Goal: Information Seeking & Learning: Find specific fact

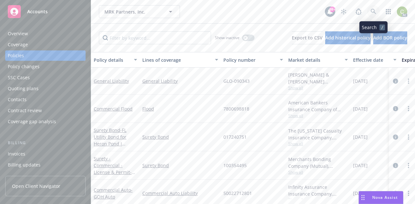
click at [376, 10] on link at bounding box center [373, 11] width 13 height 13
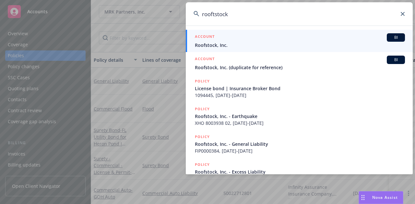
type input "rooftstock"
click at [292, 47] on span "Roofstock, Inc." at bounding box center [300, 45] width 210 height 7
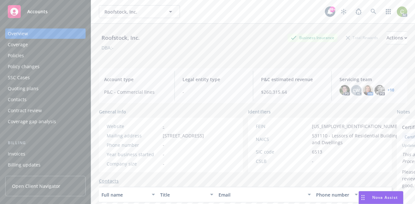
click at [51, 54] on div "Policies" at bounding box center [45, 56] width 75 height 10
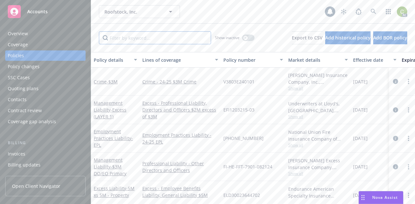
click at [140, 40] on input "Filter by keyword..." at bounding box center [155, 37] width 112 height 13
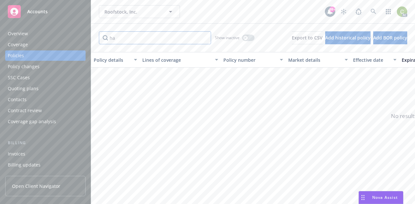
type input "h"
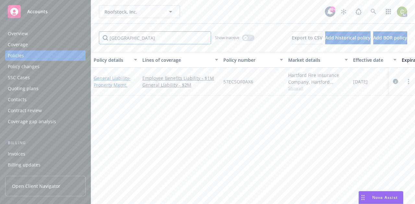
type input "[GEOGRAPHIC_DATA]"
click at [114, 82] on span "- Property Mgmt." at bounding box center [112, 81] width 37 height 13
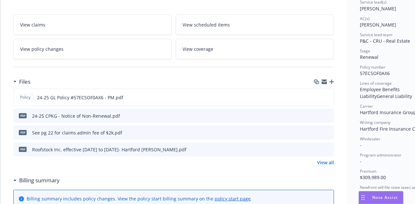
scroll to position [117, 0]
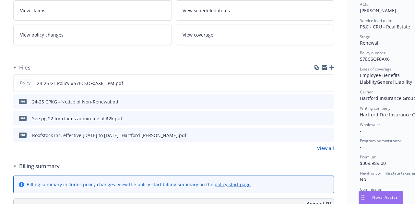
click at [329, 118] on icon "preview file" at bounding box center [328, 118] width 6 height 5
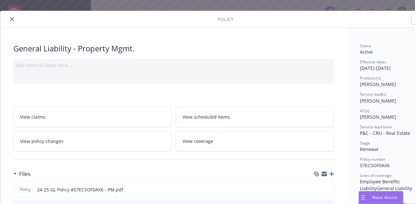
scroll to position [0, 0]
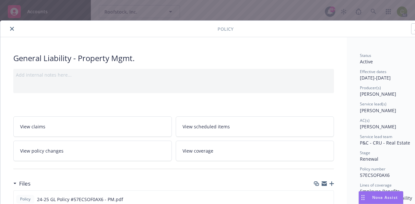
click at [13, 29] on icon "close" at bounding box center [12, 29] width 4 height 4
